Goal: Information Seeking & Learning: Learn about a topic

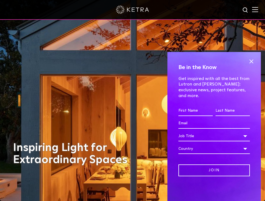
click at [258, 9] on img at bounding box center [255, 9] width 6 height 5
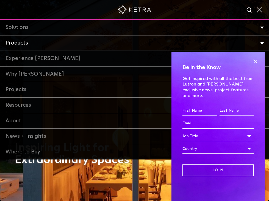
click at [85, 41] on link "Products" at bounding box center [134, 43] width 269 height 16
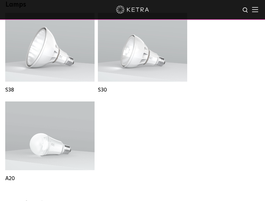
scroll to position [497, 0]
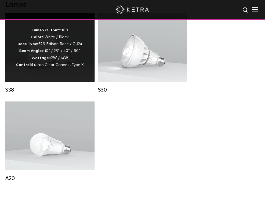
click at [49, 76] on div "Lumen Output: 1100 Colors: White / Black Base Type: E26 Edison Base / GU24 Beam…" at bounding box center [49, 47] width 89 height 69
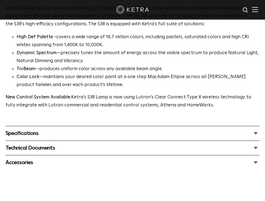
scroll to position [371, 0]
